Goal: Book appointment/travel/reservation

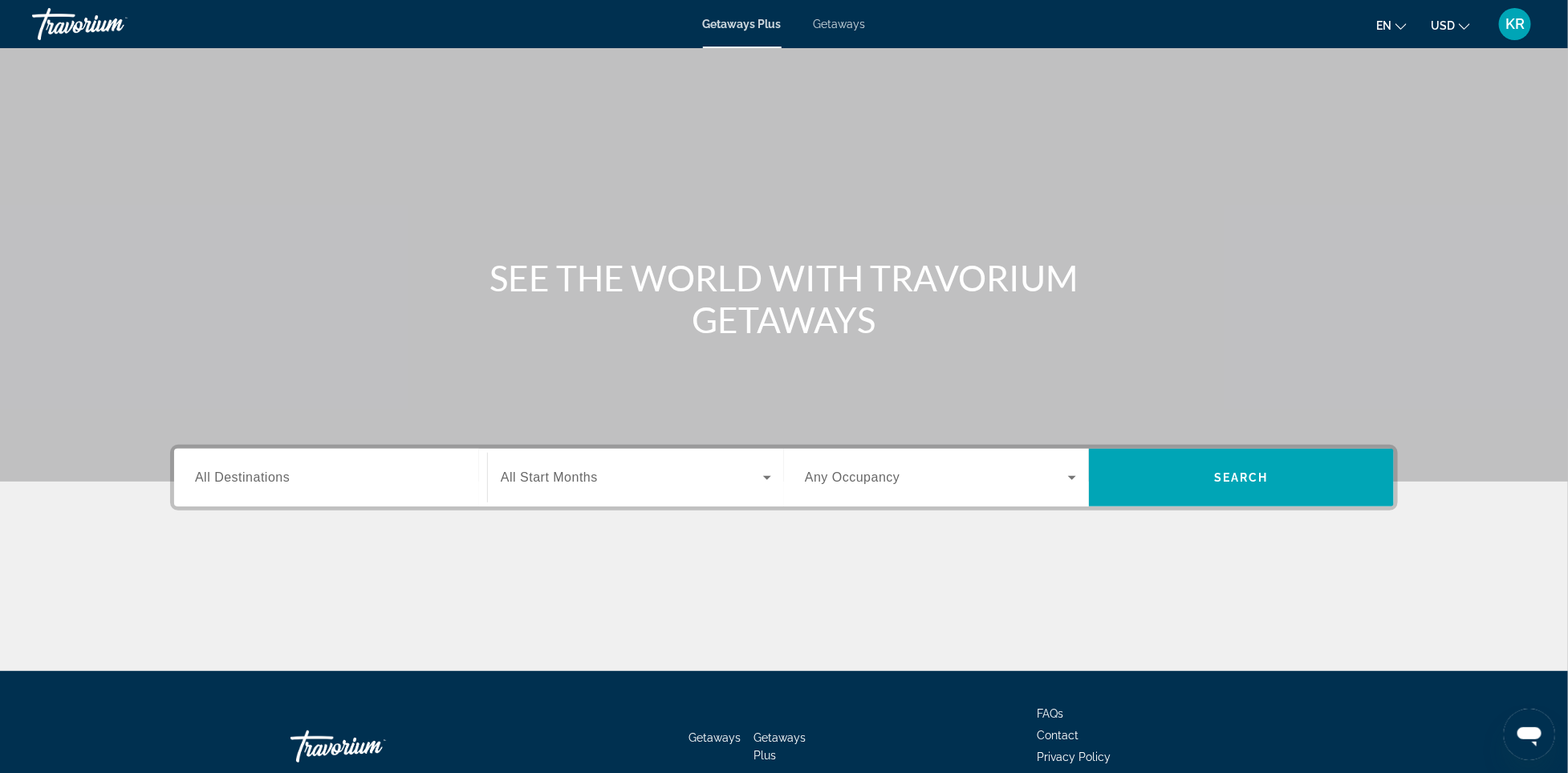
click at [837, 24] on span "Getaways" at bounding box center [839, 24] width 52 height 12
click at [316, 479] on input "Destination All Destinations" at bounding box center [330, 478] width 271 height 19
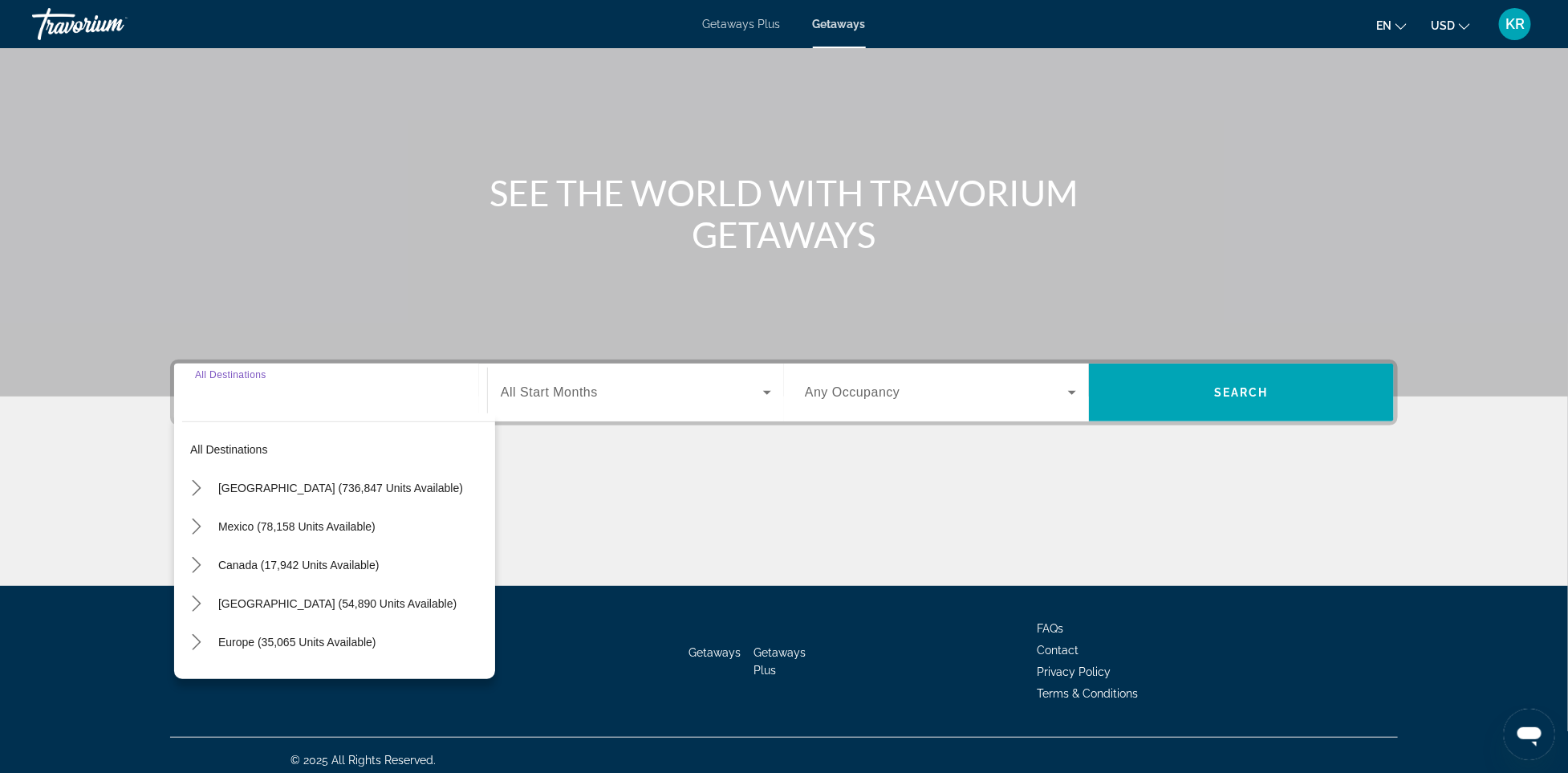
scroll to position [94, 0]
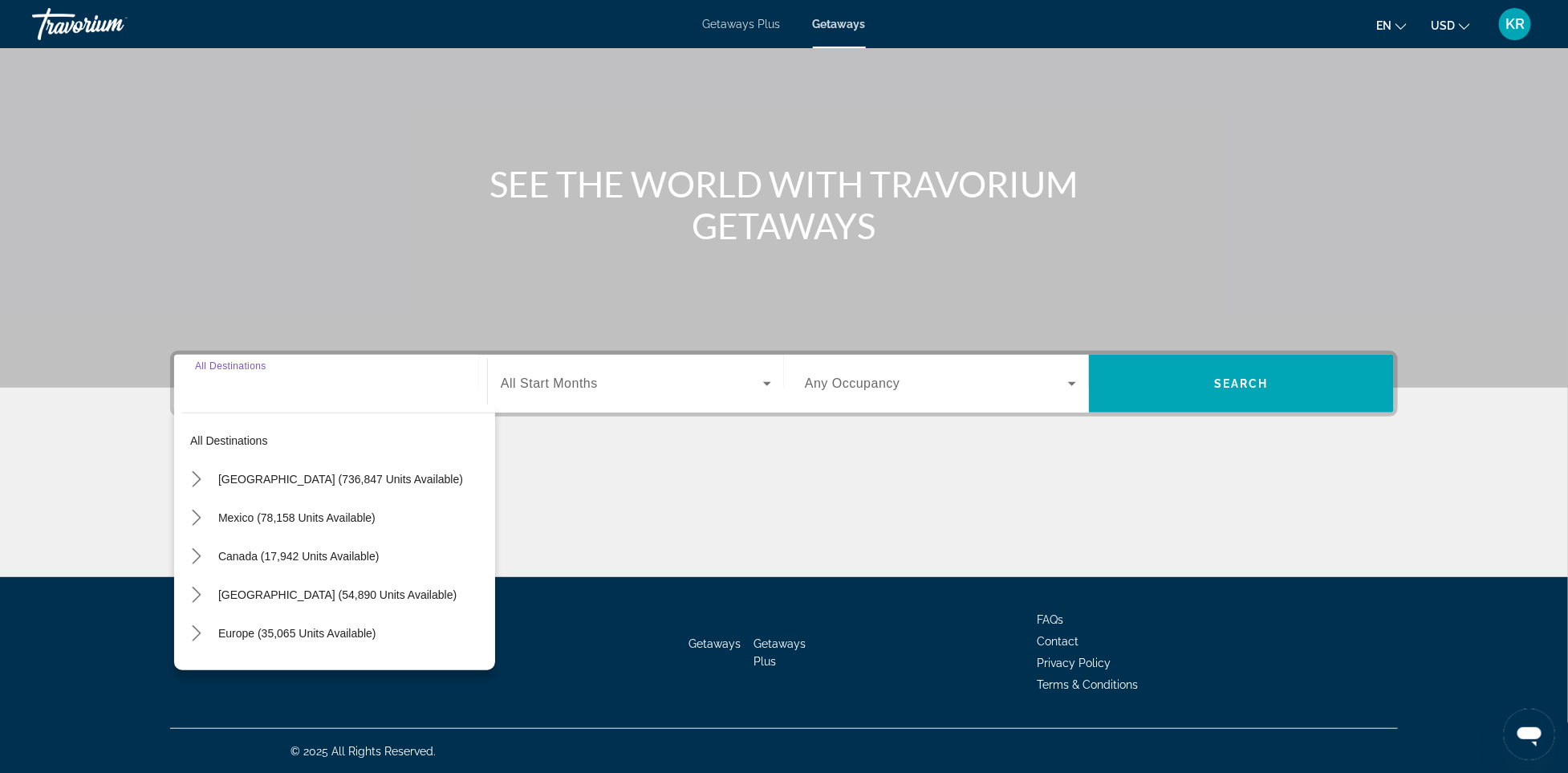
click at [595, 485] on div "Main content" at bounding box center [783, 517] width 1228 height 120
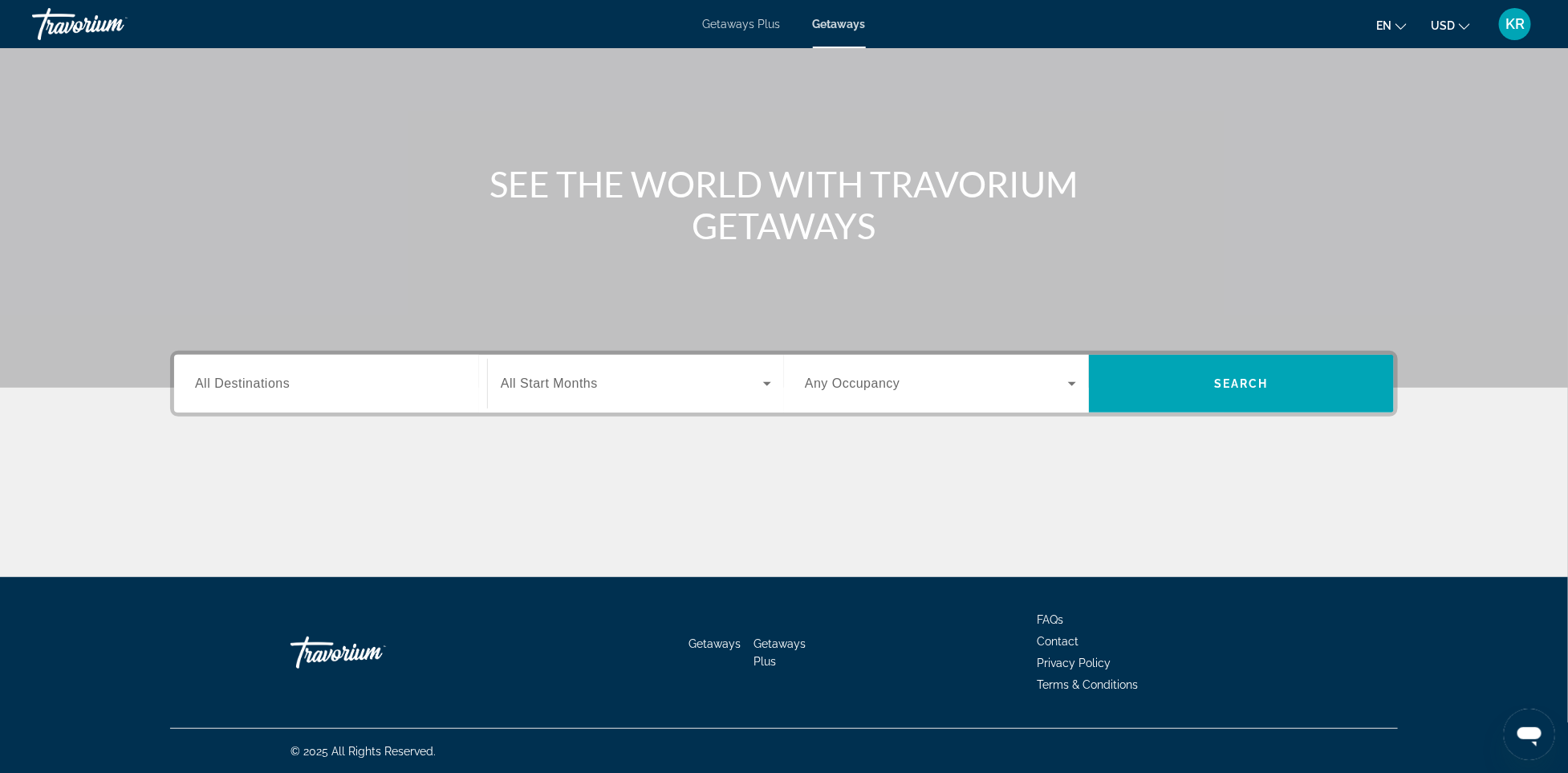
click at [622, 383] on span "Search widget" at bounding box center [631, 384] width 262 height 19
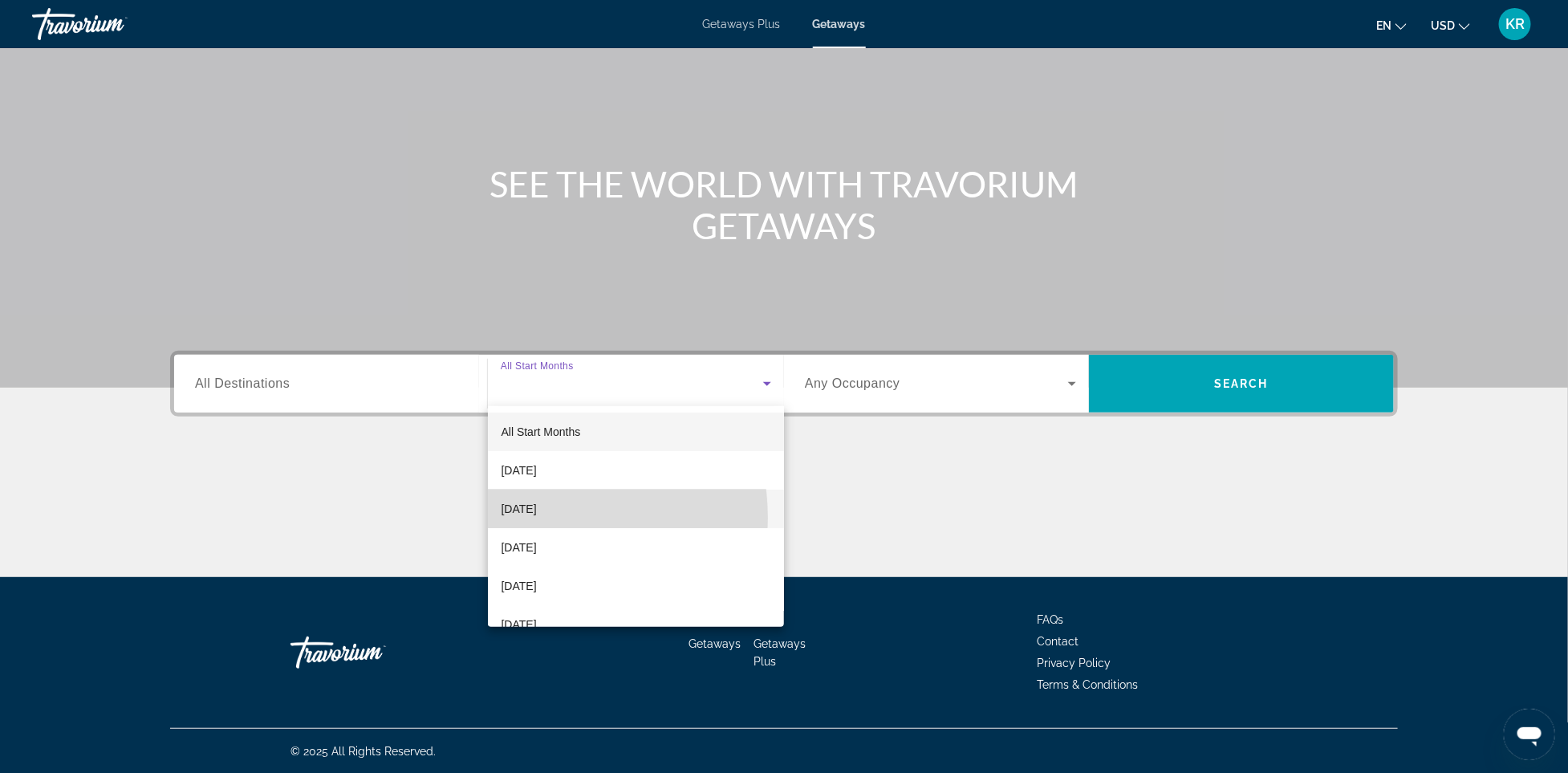
click at [532, 518] on span "[DATE]" at bounding box center [518, 509] width 35 height 19
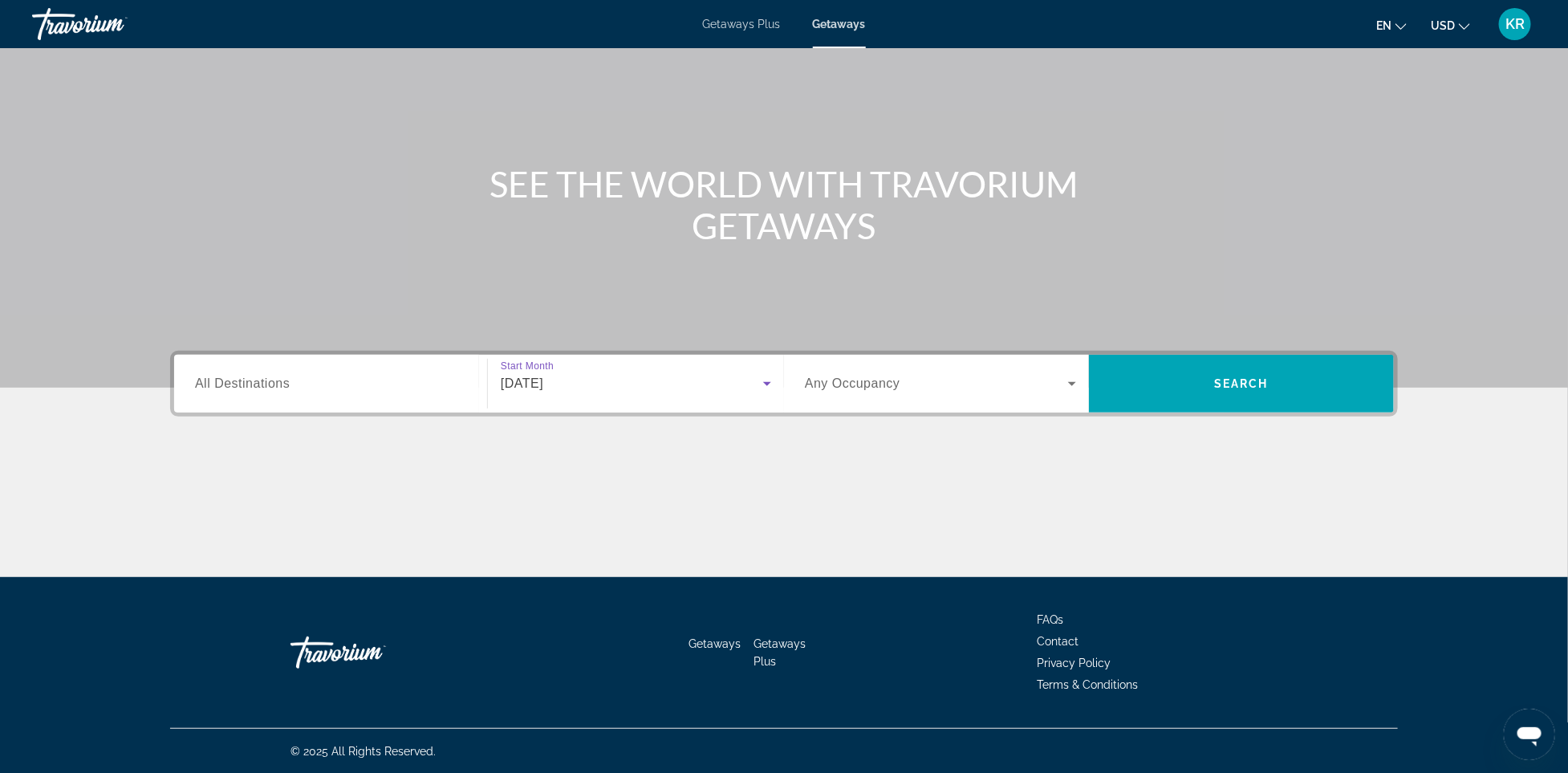
click at [976, 388] on span "Search widget" at bounding box center [937, 384] width 263 height 19
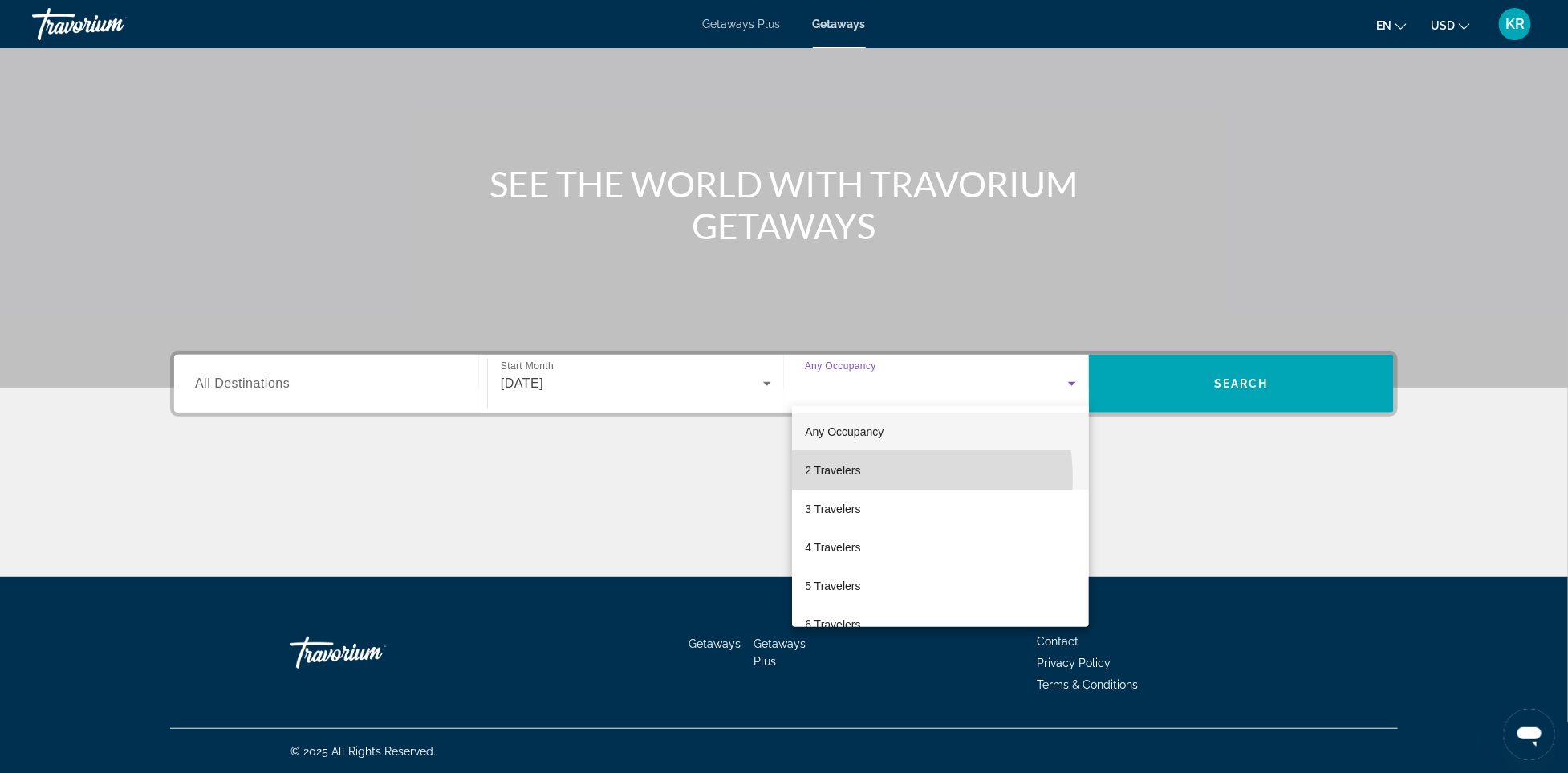
click at [870, 478] on mat-option "2 Travelers" at bounding box center [939, 470] width 297 height 38
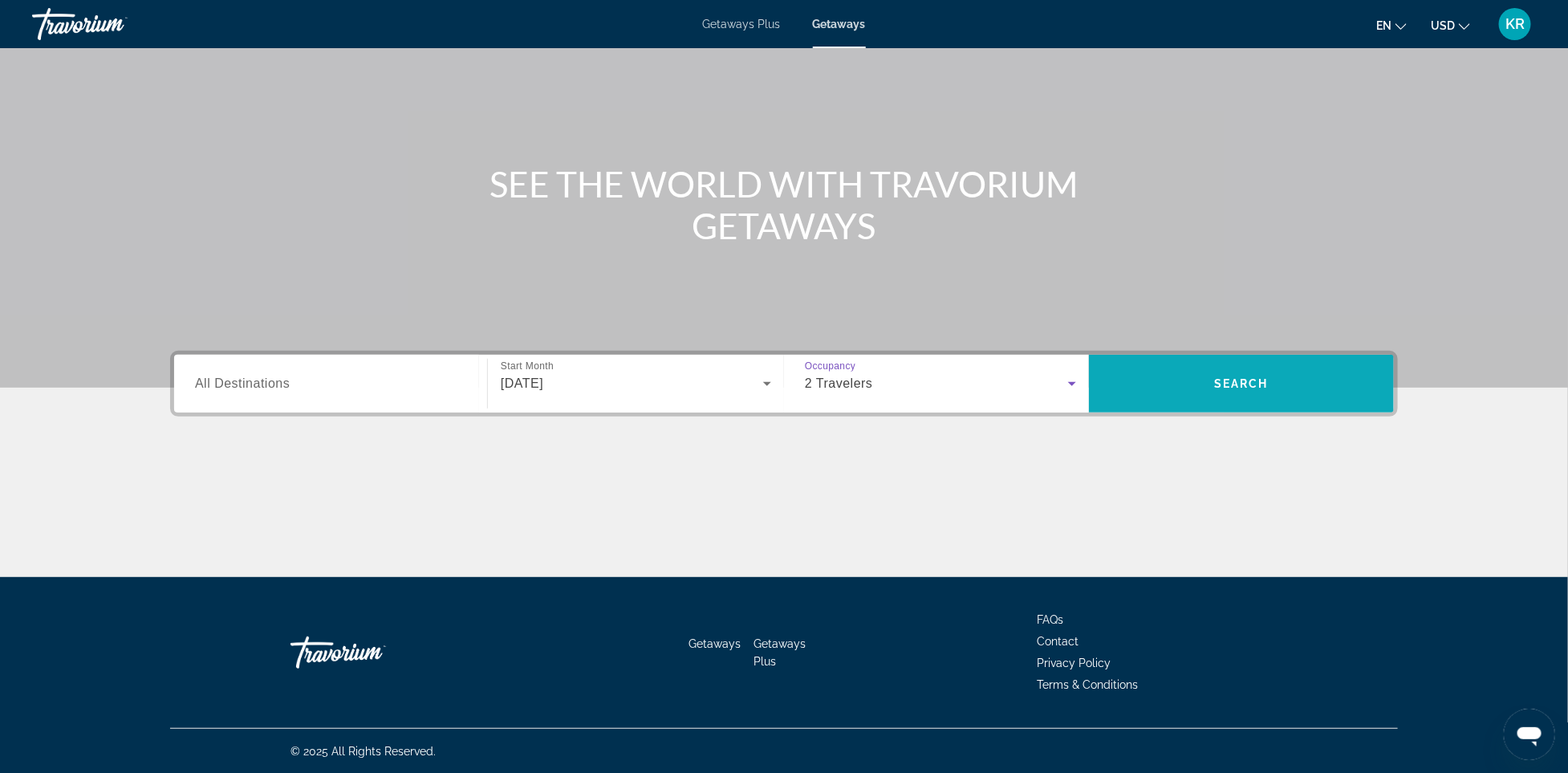
click at [1214, 382] on span "Search" at bounding box center [1241, 383] width 54 height 12
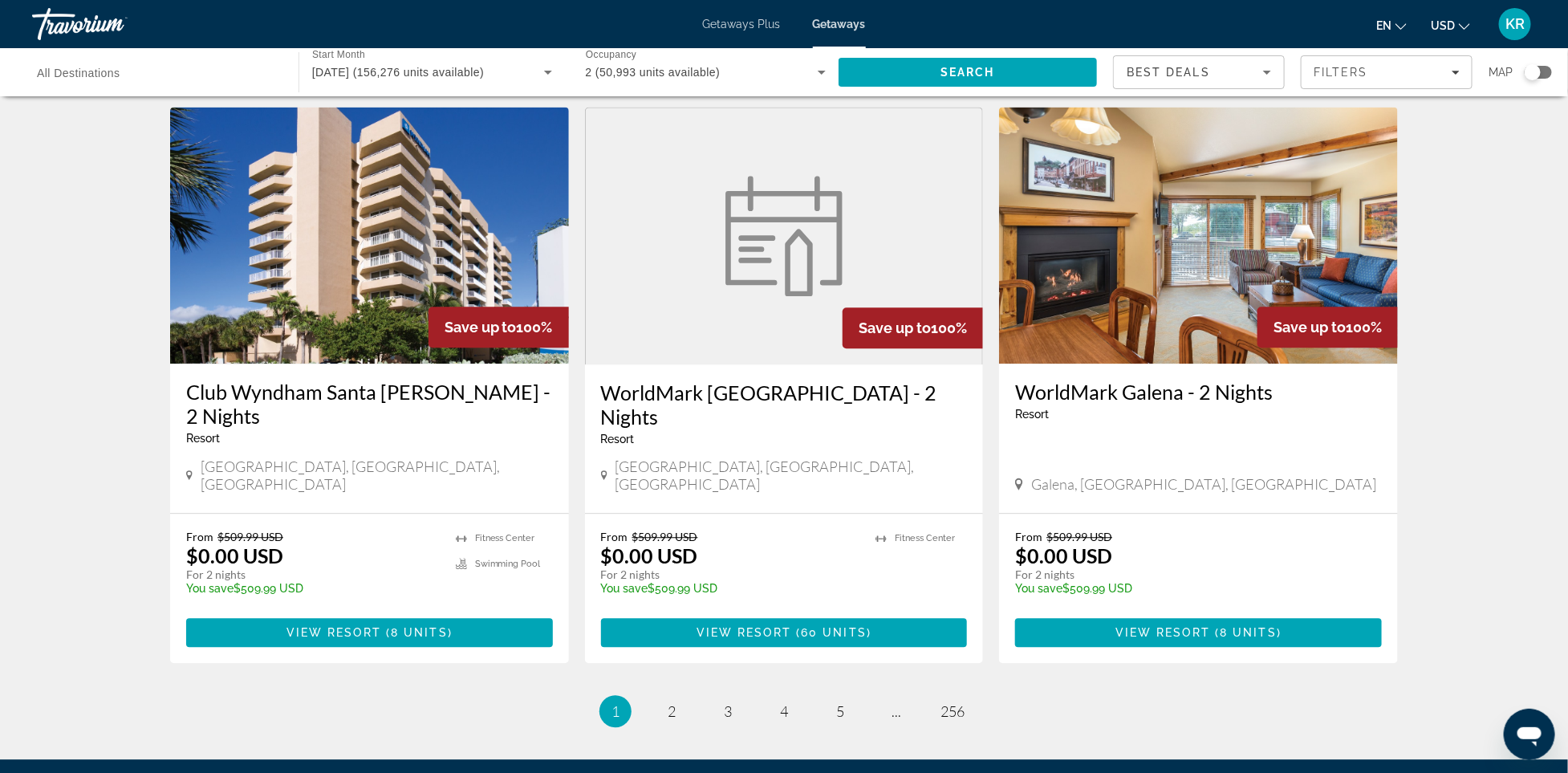
scroll to position [1876, 0]
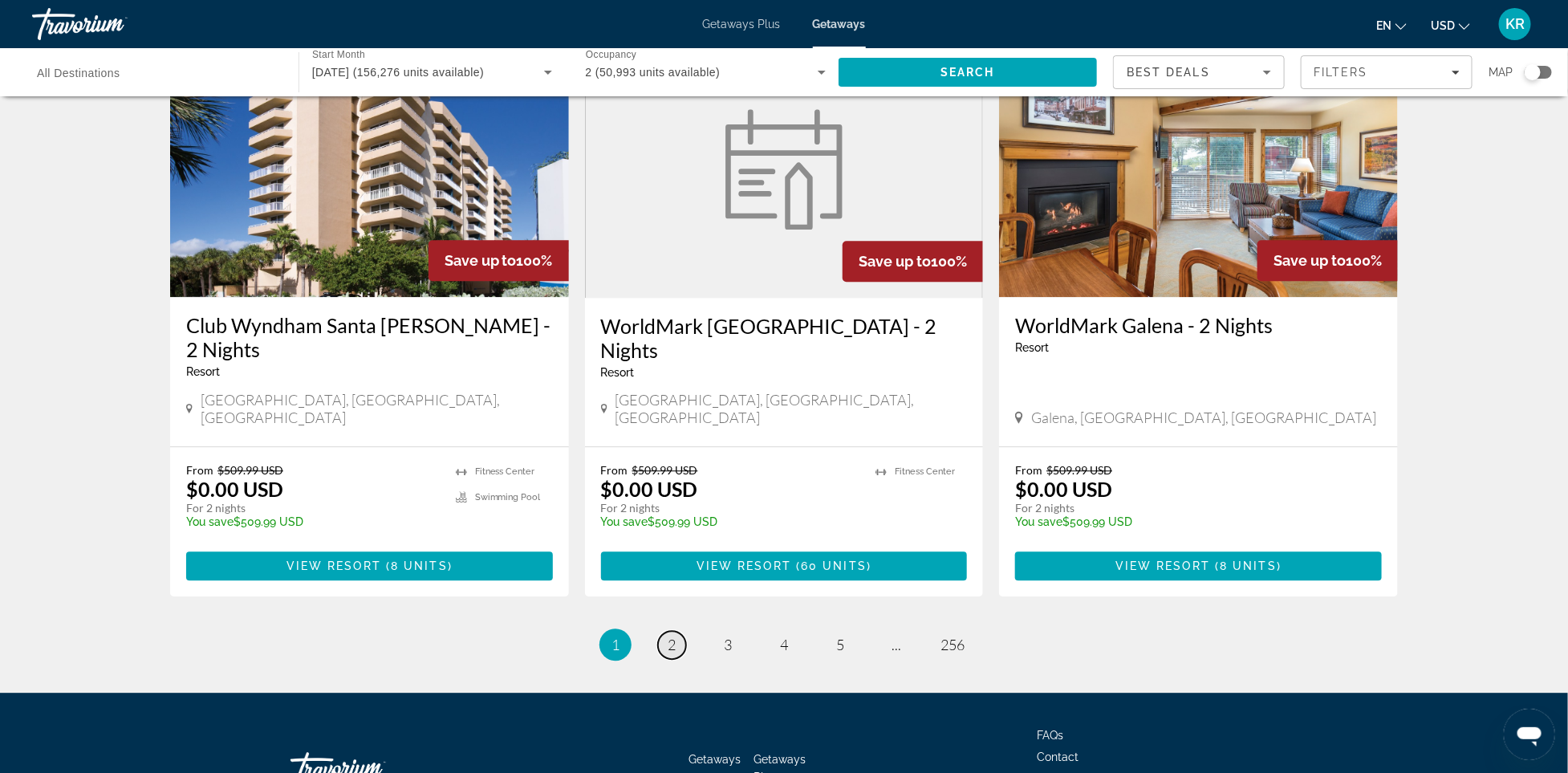
click at [674, 636] on span "2" at bounding box center [671, 644] width 8 height 18
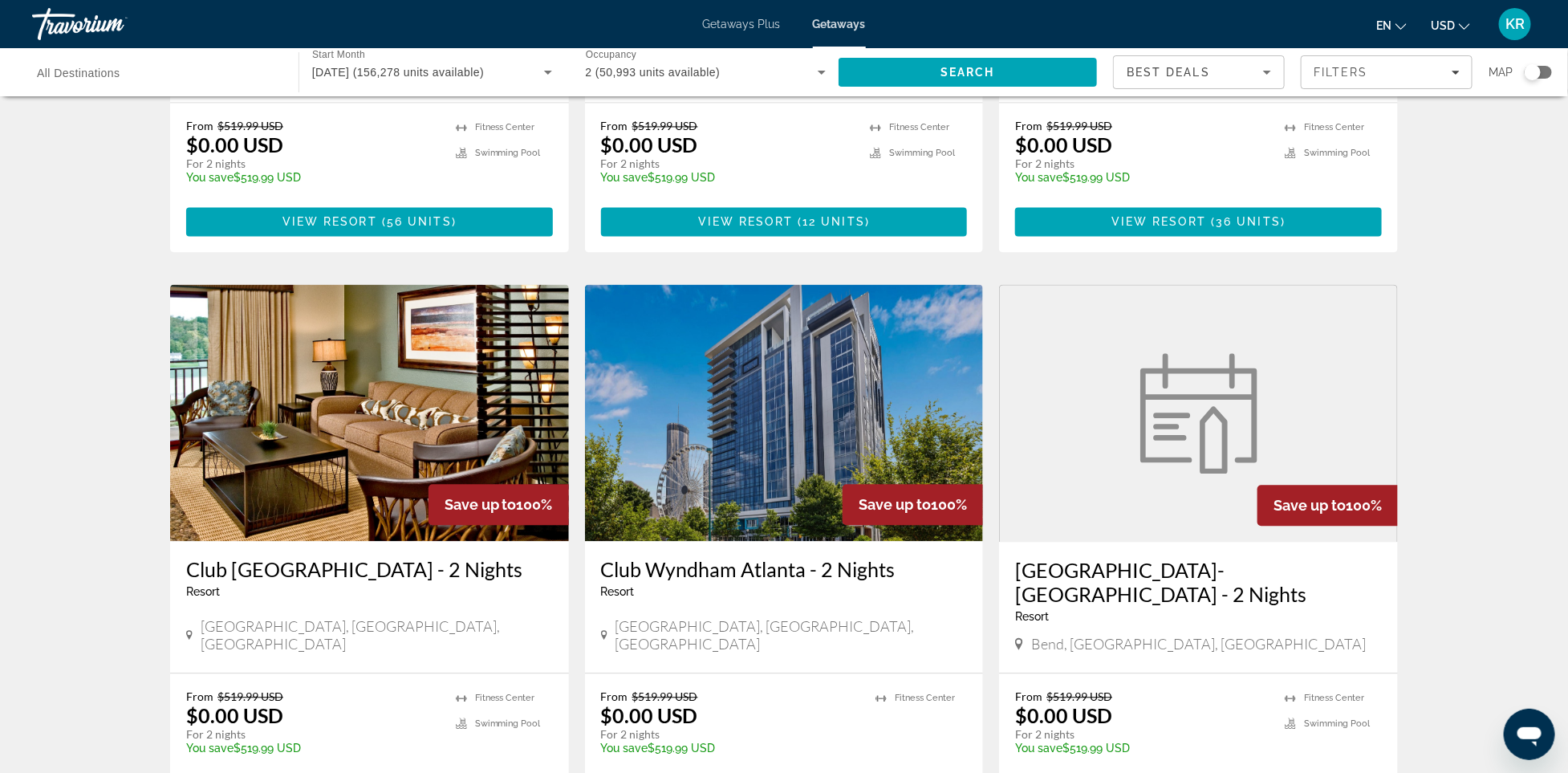
scroll to position [1923, 0]
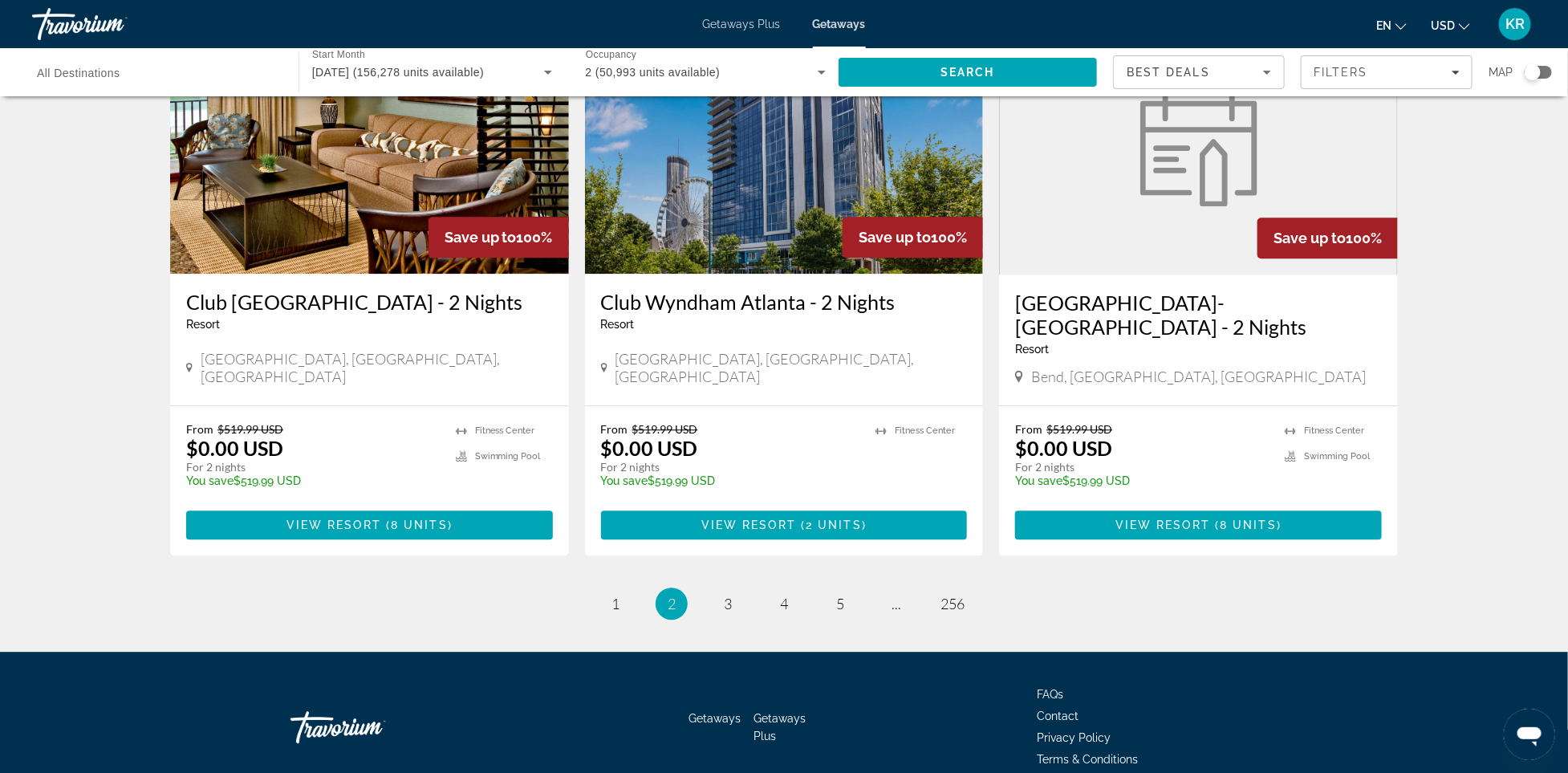
drag, startPoint x: 1578, startPoint y: 203, endPoint x: 32, endPoint y: 28, distance: 1555.9
click at [725, 595] on span "3" at bounding box center [728, 603] width 8 height 18
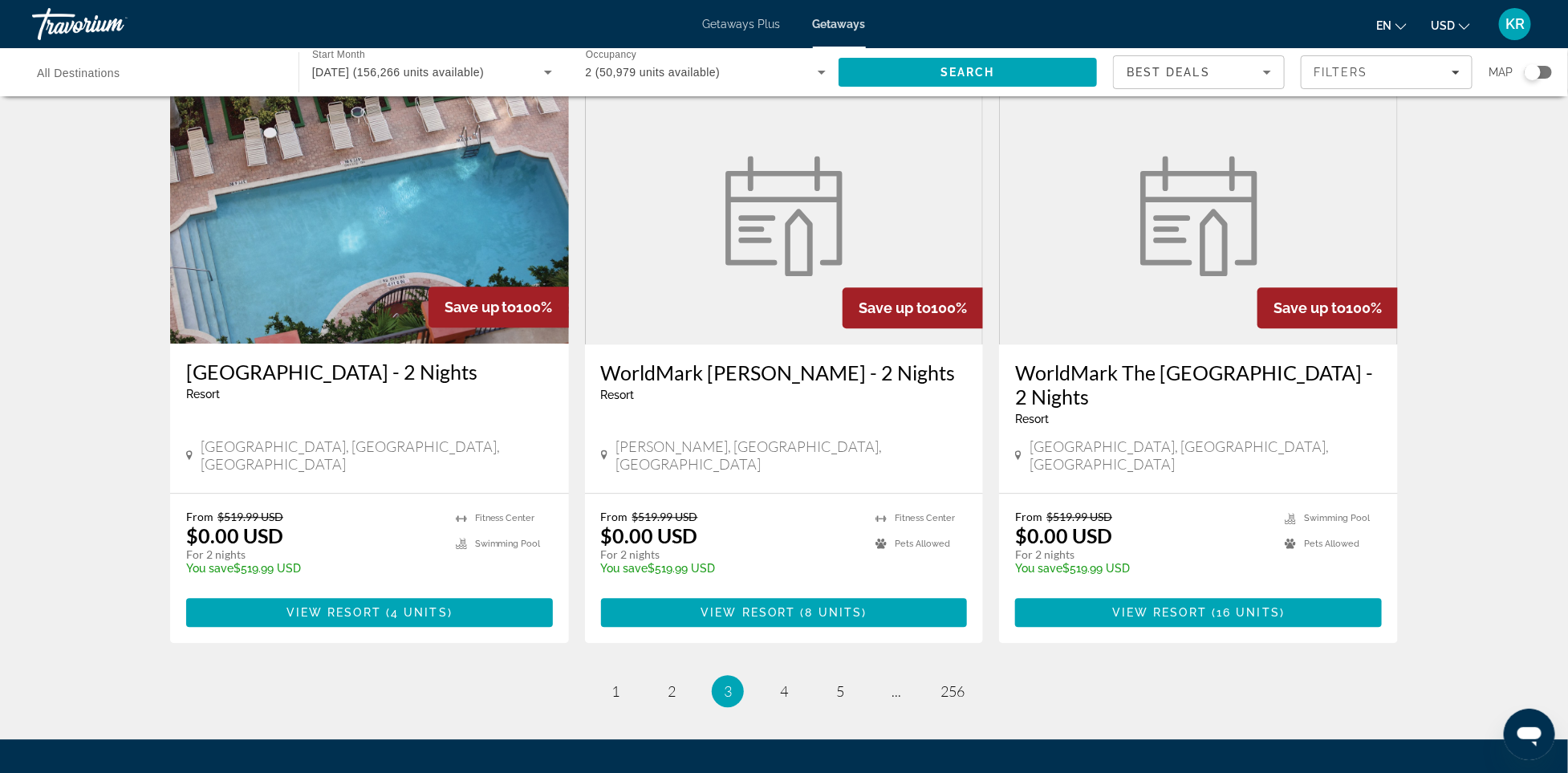
scroll to position [1841, 0]
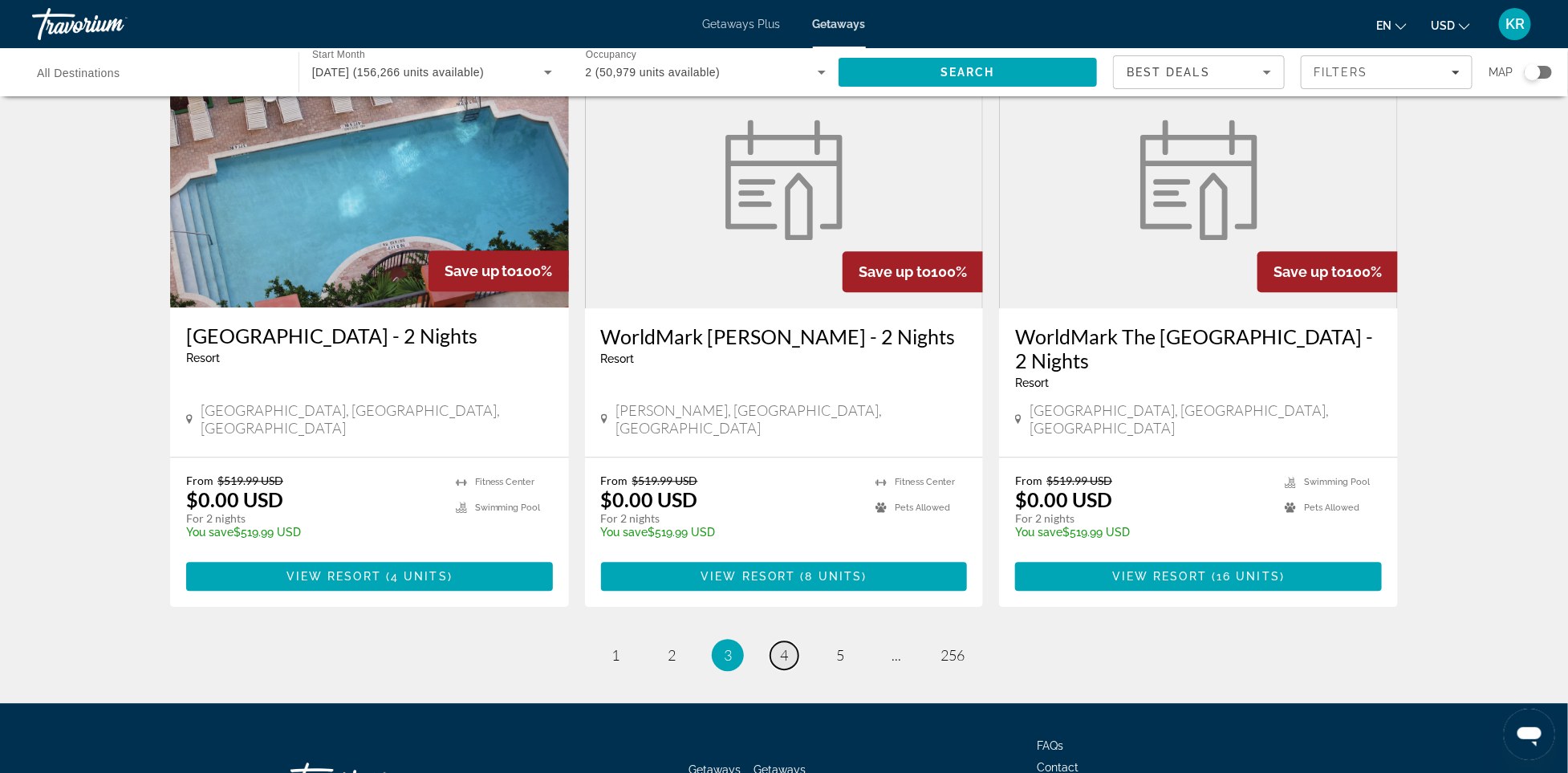
click at [785, 646] on span "4" at bounding box center [784, 655] width 8 height 18
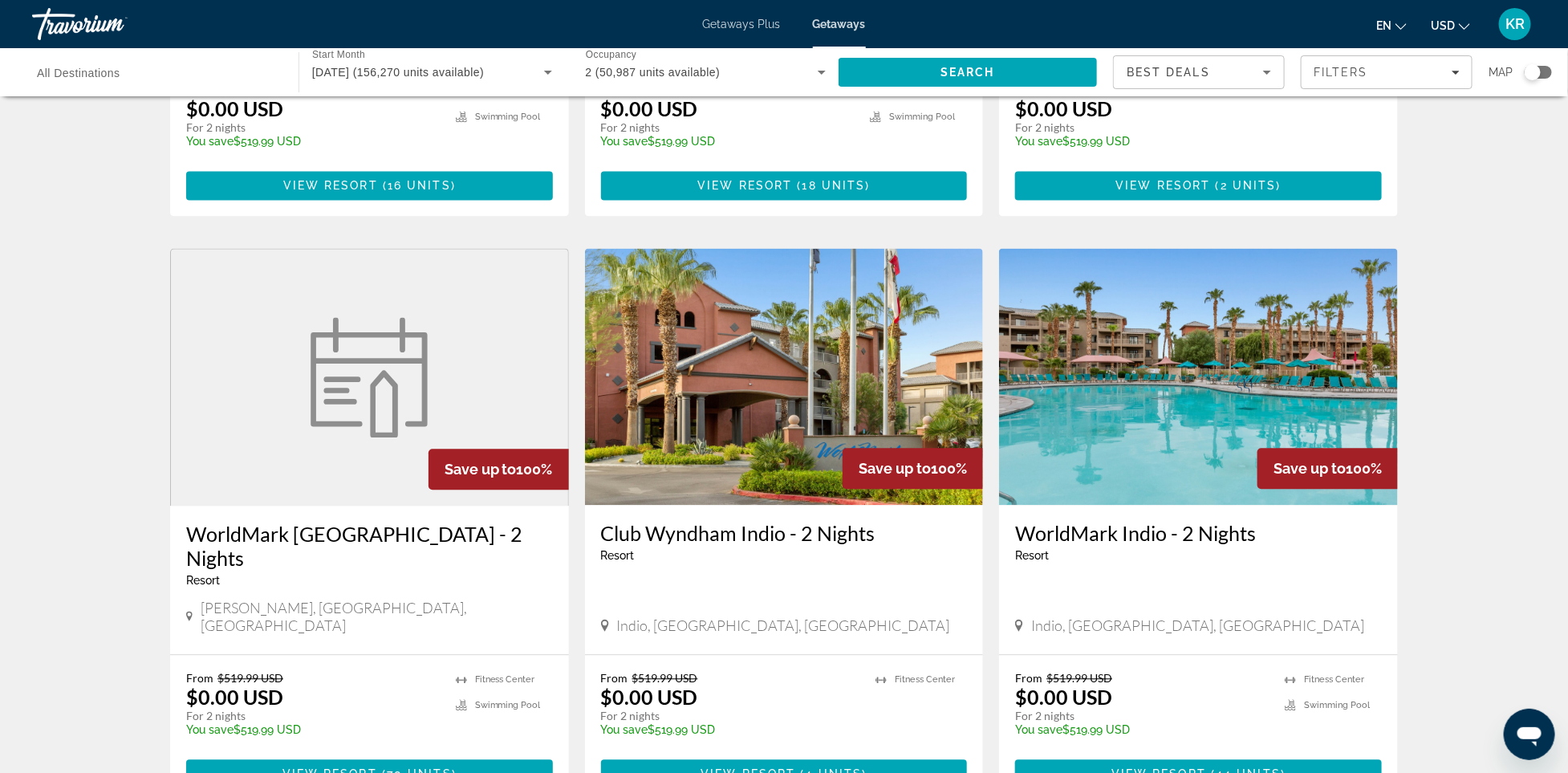
scroll to position [1850, 0]
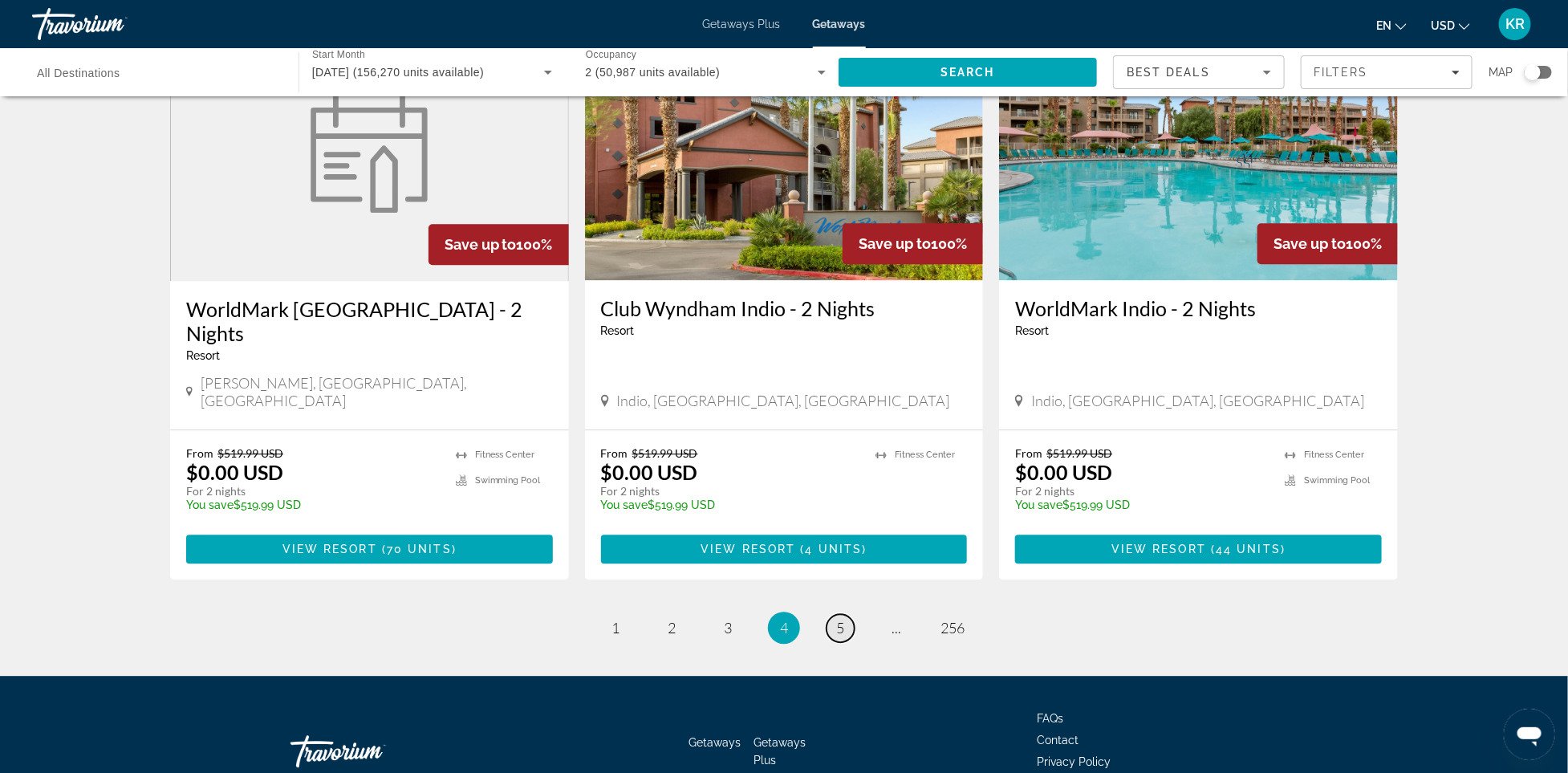
click at [841, 619] on span "5" at bounding box center [840, 628] width 8 height 18
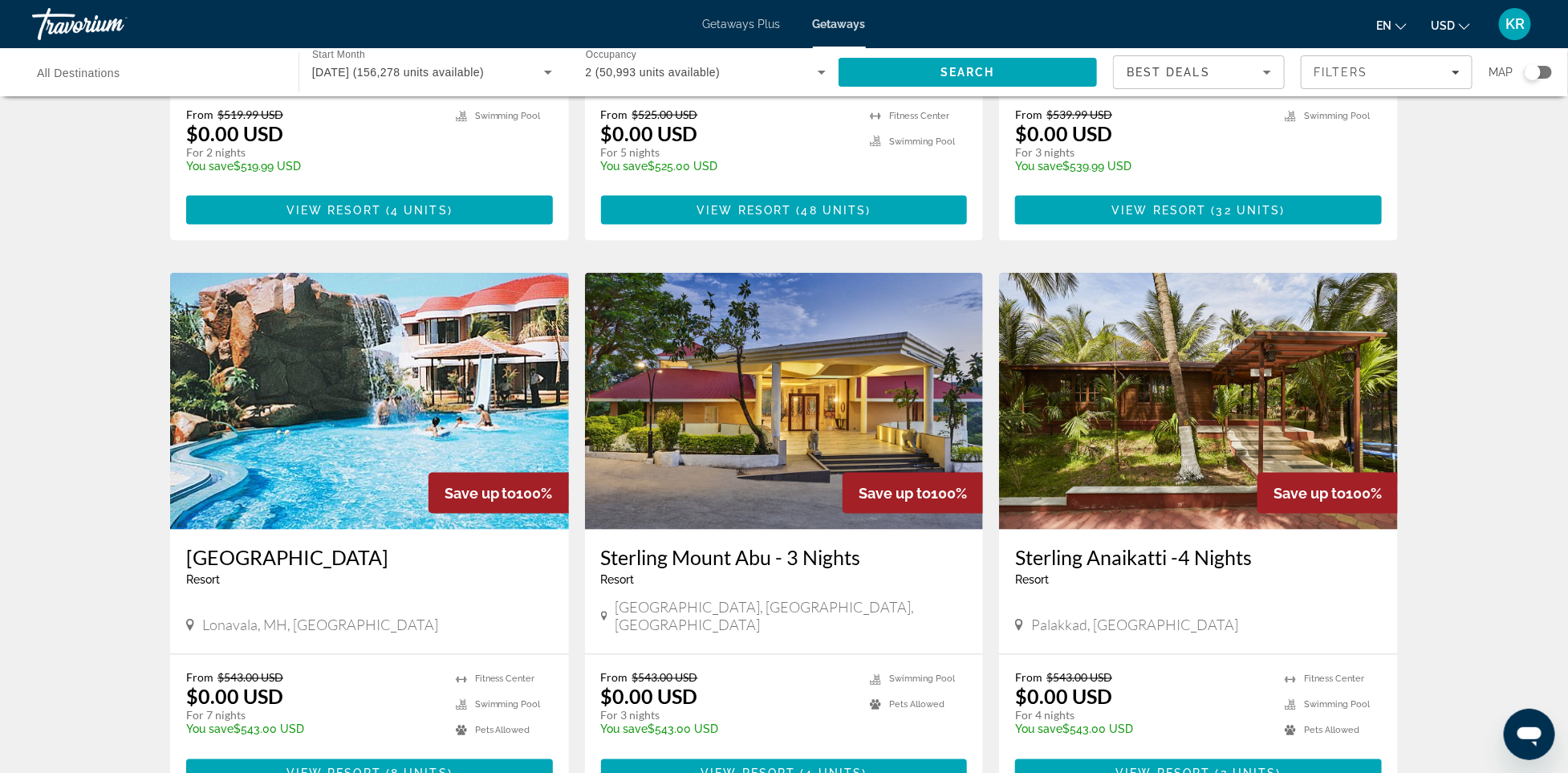
scroll to position [1068, 0]
